Goal: Task Accomplishment & Management: Complete application form

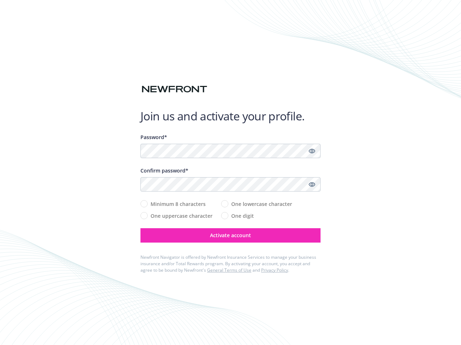
click at [230, 173] on div "Confirm password*" at bounding box center [230, 171] width 180 height 8
click at [312, 151] on icon "Show password" at bounding box center [311, 151] width 6 height 6
click at [312, 185] on icon "Show password" at bounding box center [311, 184] width 6 height 6
click at [230, 236] on span "Activate account" at bounding box center [230, 235] width 41 height 7
